Goal: Check status: Check status

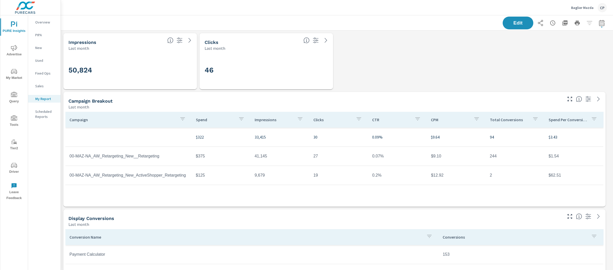
scroll to position [2119, 548]
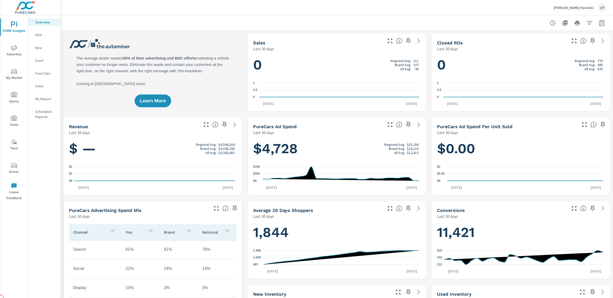
scroll to position [0, 0]
click at [15, 68] on button "My Market" at bounding box center [14, 73] width 28 height 17
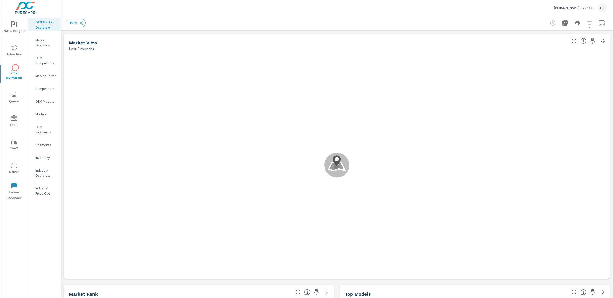
scroll to position [0, 0]
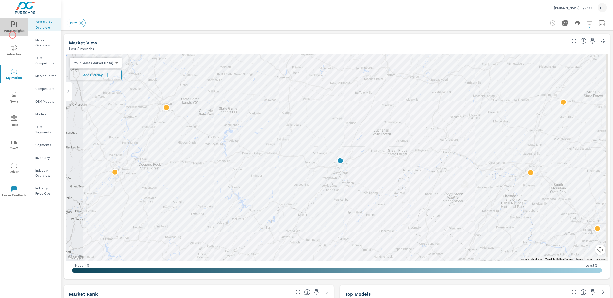
click at [13, 35] on button "PURE Insights" at bounding box center [14, 26] width 28 height 17
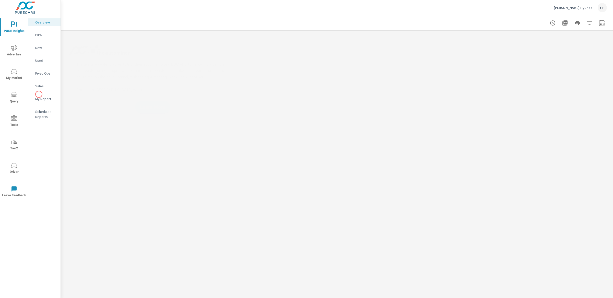
click at [39, 94] on nav "Overview PIPA New Used Fixed Ops Sales My Report Scheduled Reports" at bounding box center [44, 71] width 32 height 112
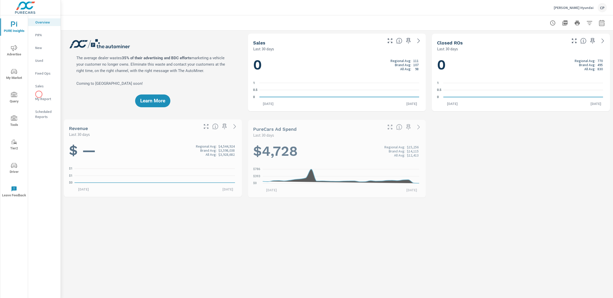
scroll to position [0, 0]
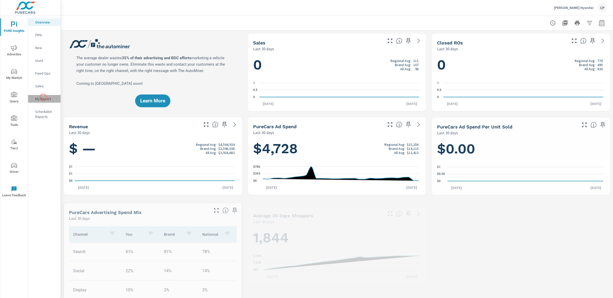
click at [43, 97] on p "My Report" at bounding box center [45, 98] width 21 height 5
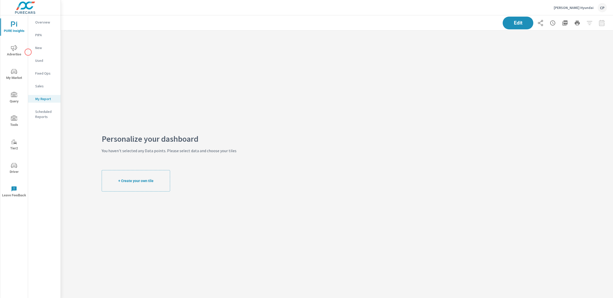
click at [28, 52] on nav "Overview PIPA New Used Fixed Ops Sales My Report Scheduled Reports" at bounding box center [44, 71] width 32 height 112
click at [18, 50] on span "Advertise" at bounding box center [14, 51] width 25 height 13
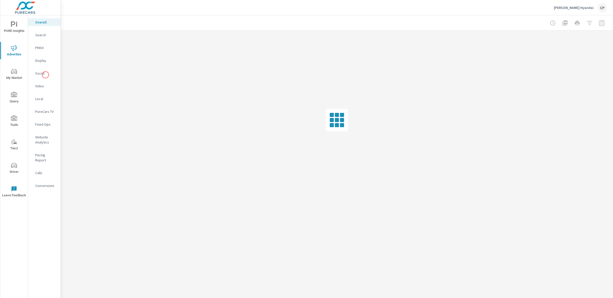
click at [44, 76] on p "Social" at bounding box center [45, 73] width 21 height 5
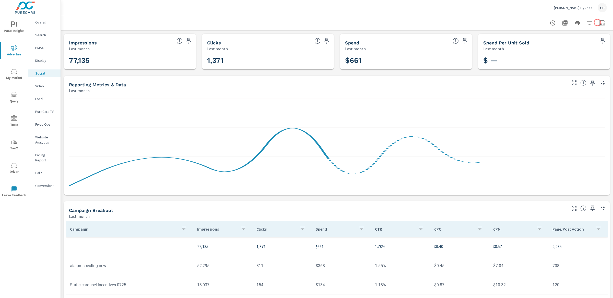
click at [599, 23] on icon "button" at bounding box center [601, 23] width 5 height 6
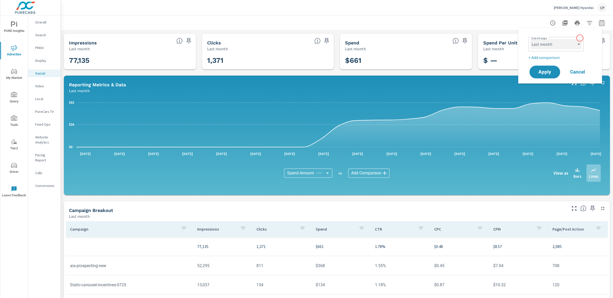
click at [581, 39] on select "Custom [DATE] Last week Last 7 days Last 14 days Last 30 days Last 45 days Last…" at bounding box center [556, 44] width 51 height 10
select select "Month to date"
click at [548, 63] on div "Date Range Custom [DATE] Last week Last 7 days Last 14 days Last 30 days Last 4…" at bounding box center [561, 56] width 72 height 48
click at [548, 67] on button "Apply" at bounding box center [545, 71] width 32 height 13
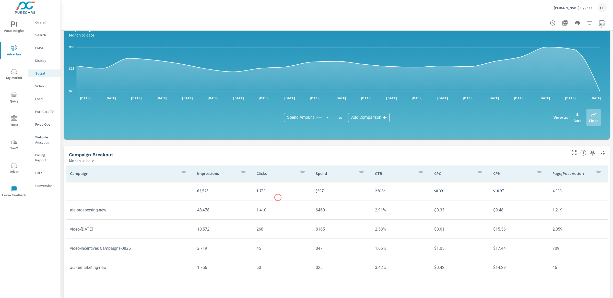
scroll to position [68, 0]
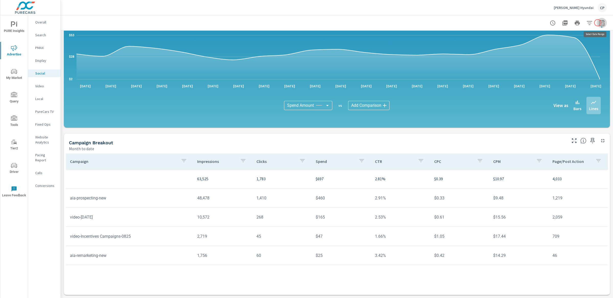
click at [599, 23] on icon "button" at bounding box center [602, 23] width 6 height 6
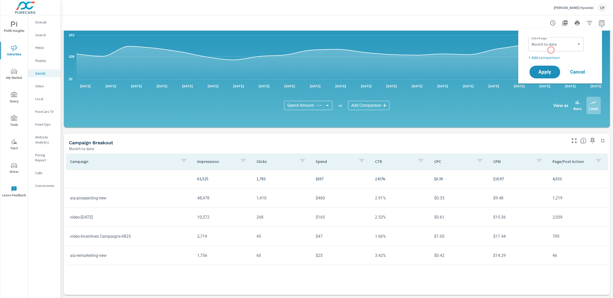
click at [551, 50] on div "Custom [DATE] Last week Last 7 days Last 14 days Last 30 days Last 45 days Last…" at bounding box center [556, 44] width 55 height 14
click at [551, 47] on select "Custom [DATE] Last week Last 7 days Last 14 days Last 30 days Last 45 days Last…" at bounding box center [556, 44] width 51 height 10
select select "custom"
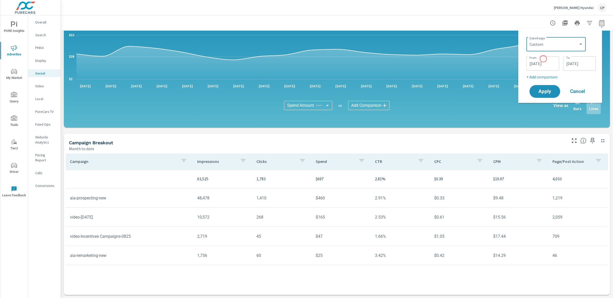
click at [543, 59] on input "[DATE]" at bounding box center [543, 64] width 29 height 10
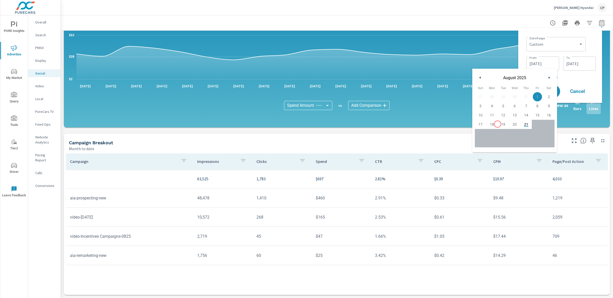
click at [498, 124] on span "19" at bounding box center [503, 124] width 11 height 7
type input "[DATE]"
click at [579, 74] on p "+ Add comparison" at bounding box center [562, 77] width 70 height 6
select select "Previous period"
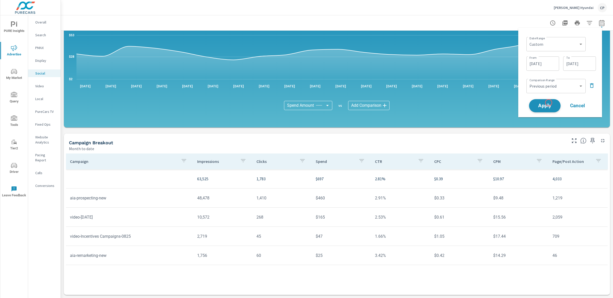
click at [549, 104] on span "Apply" at bounding box center [545, 105] width 21 height 5
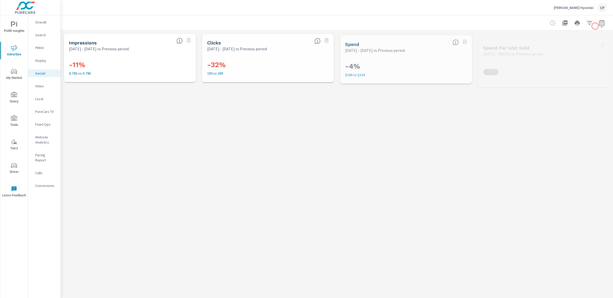
click at [599, 23] on icon "button" at bounding box center [602, 23] width 6 height 6
select select "Previous period"
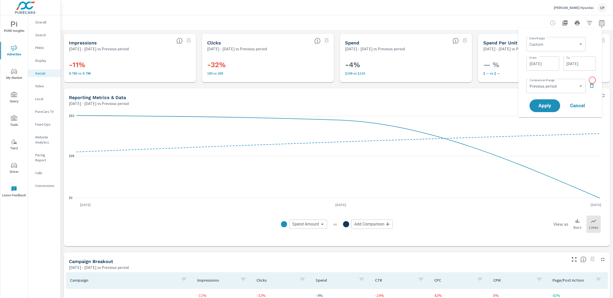
click at [592, 83] on icon "button" at bounding box center [592, 85] width 4 height 5
click at [545, 89] on span "Apply" at bounding box center [545, 91] width 21 height 5
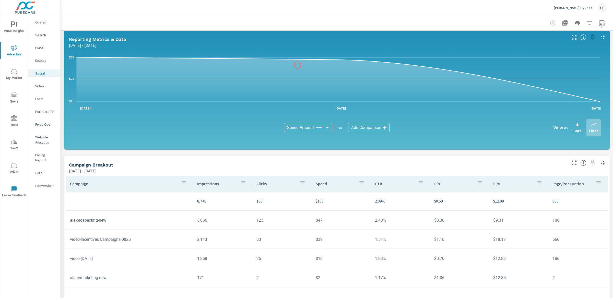
scroll to position [68, 0]
